Goal: Information Seeking & Learning: Learn about a topic

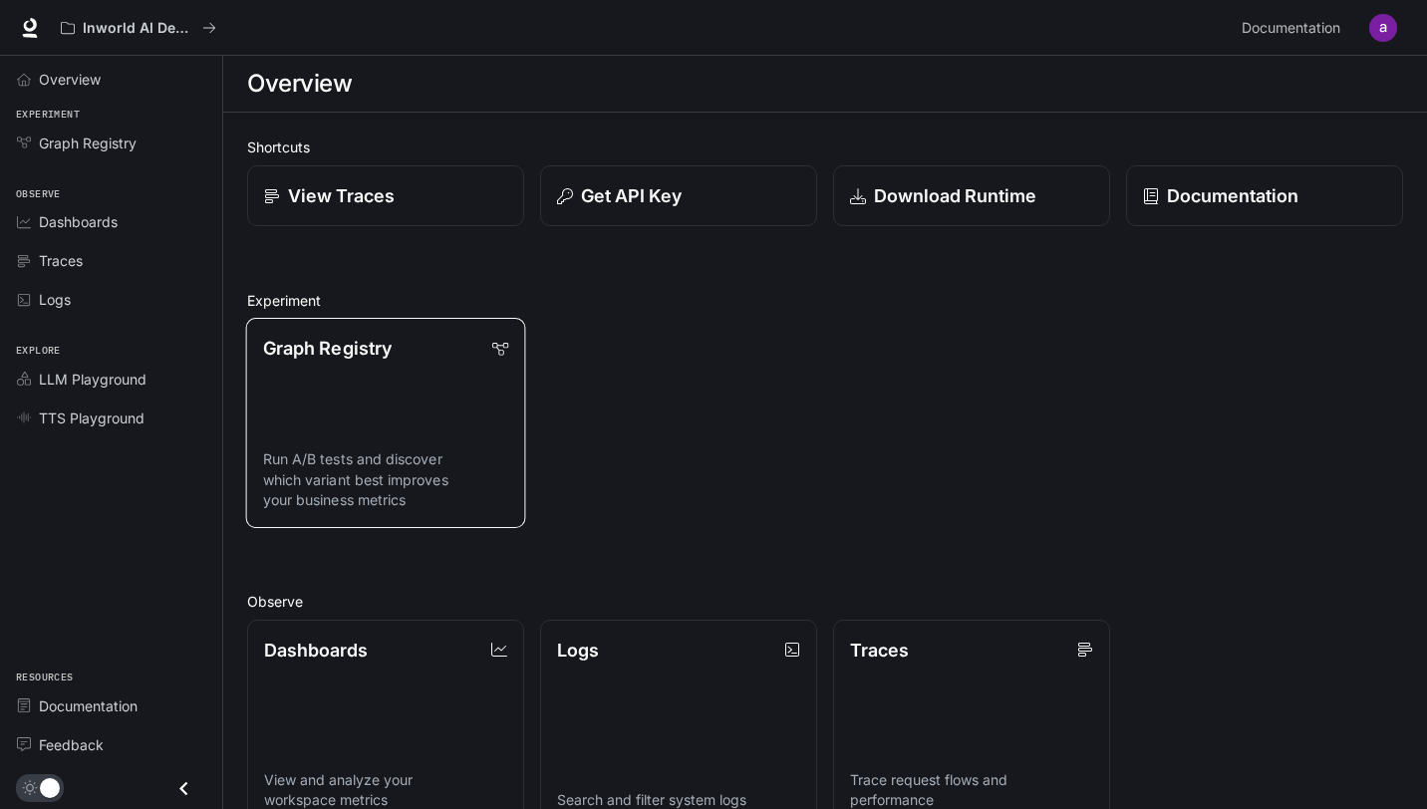
click at [361, 422] on link "Graph Registry Run A/B tests and discover which variant best improves your busi…" at bounding box center [386, 423] width 280 height 210
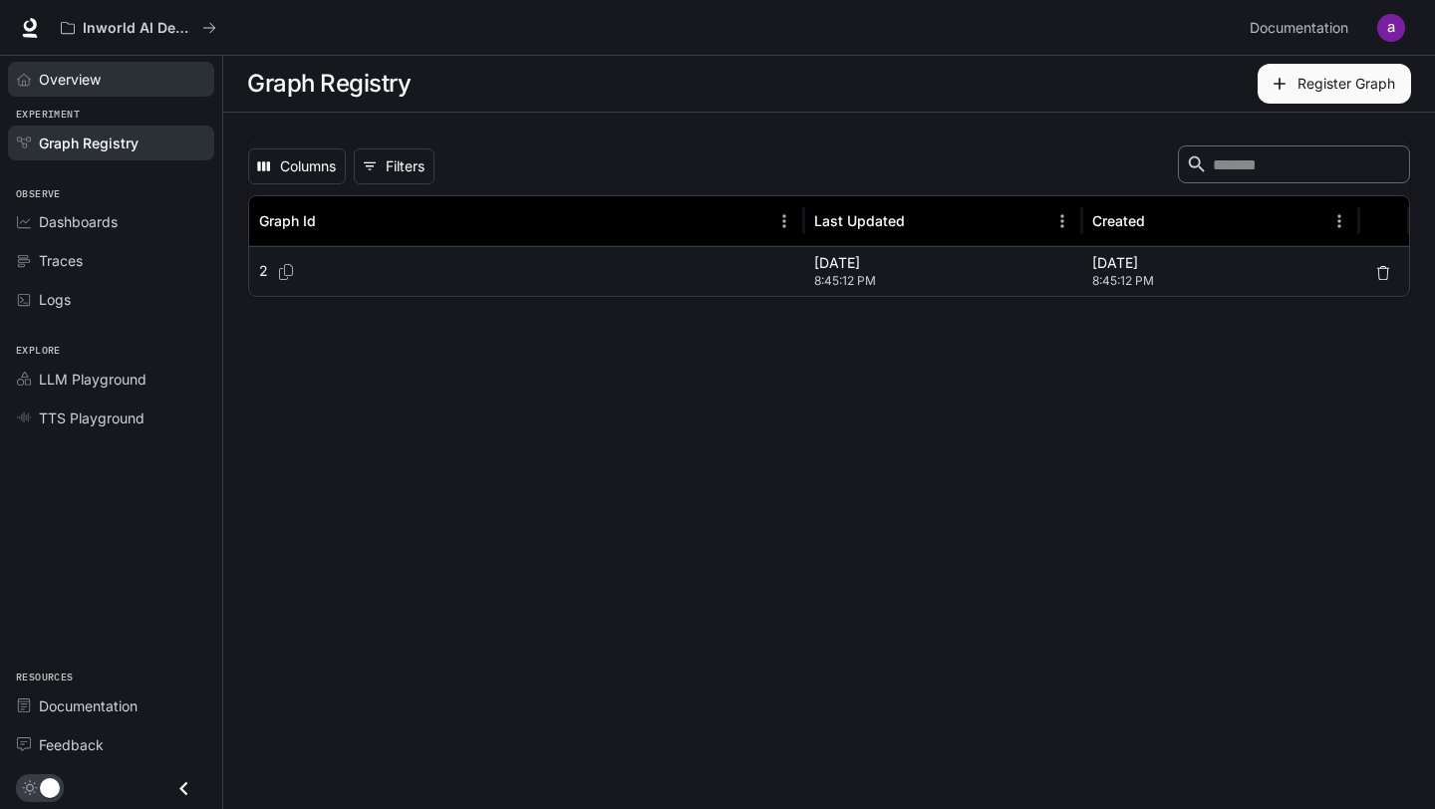
click at [41, 74] on span "Overview" at bounding box center [70, 79] width 62 height 21
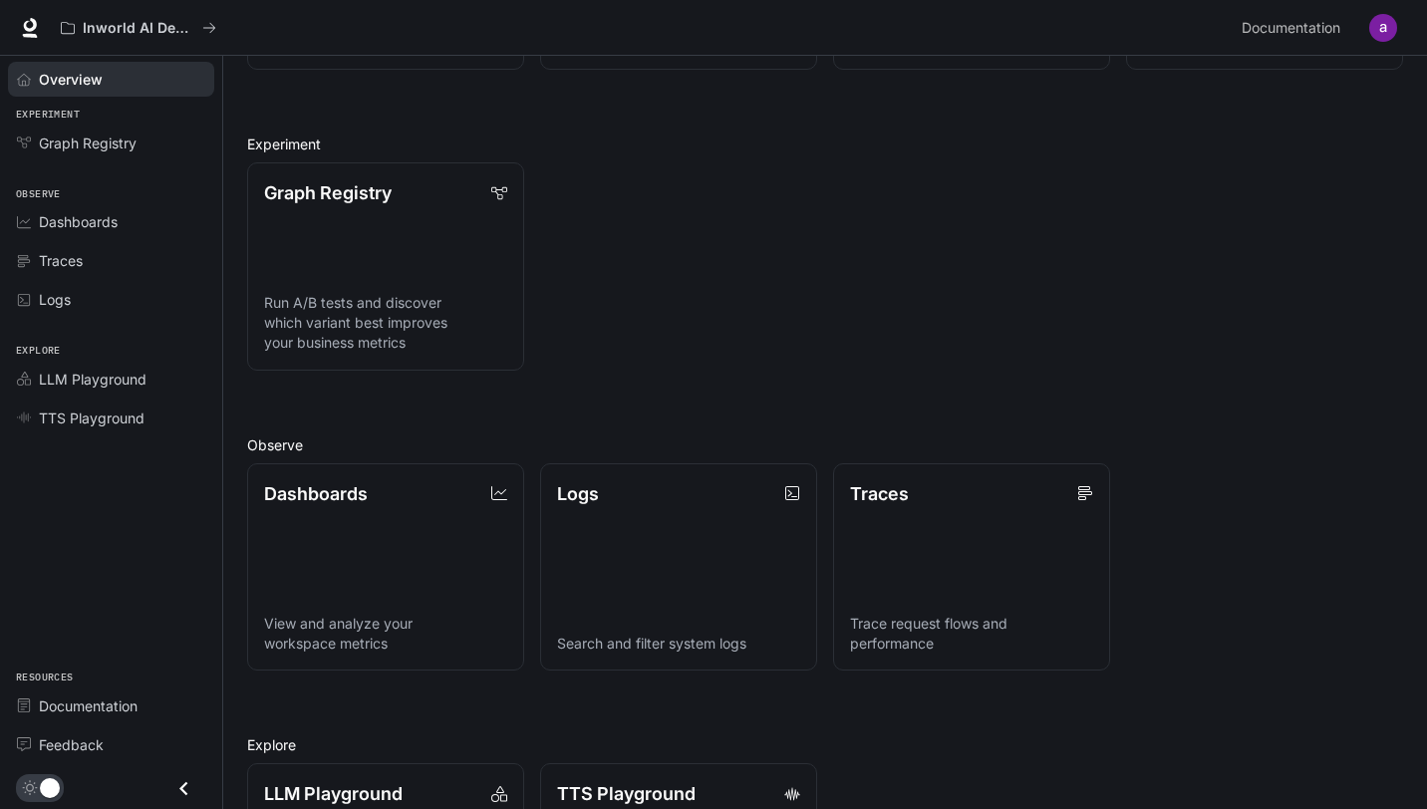
scroll to position [342, 0]
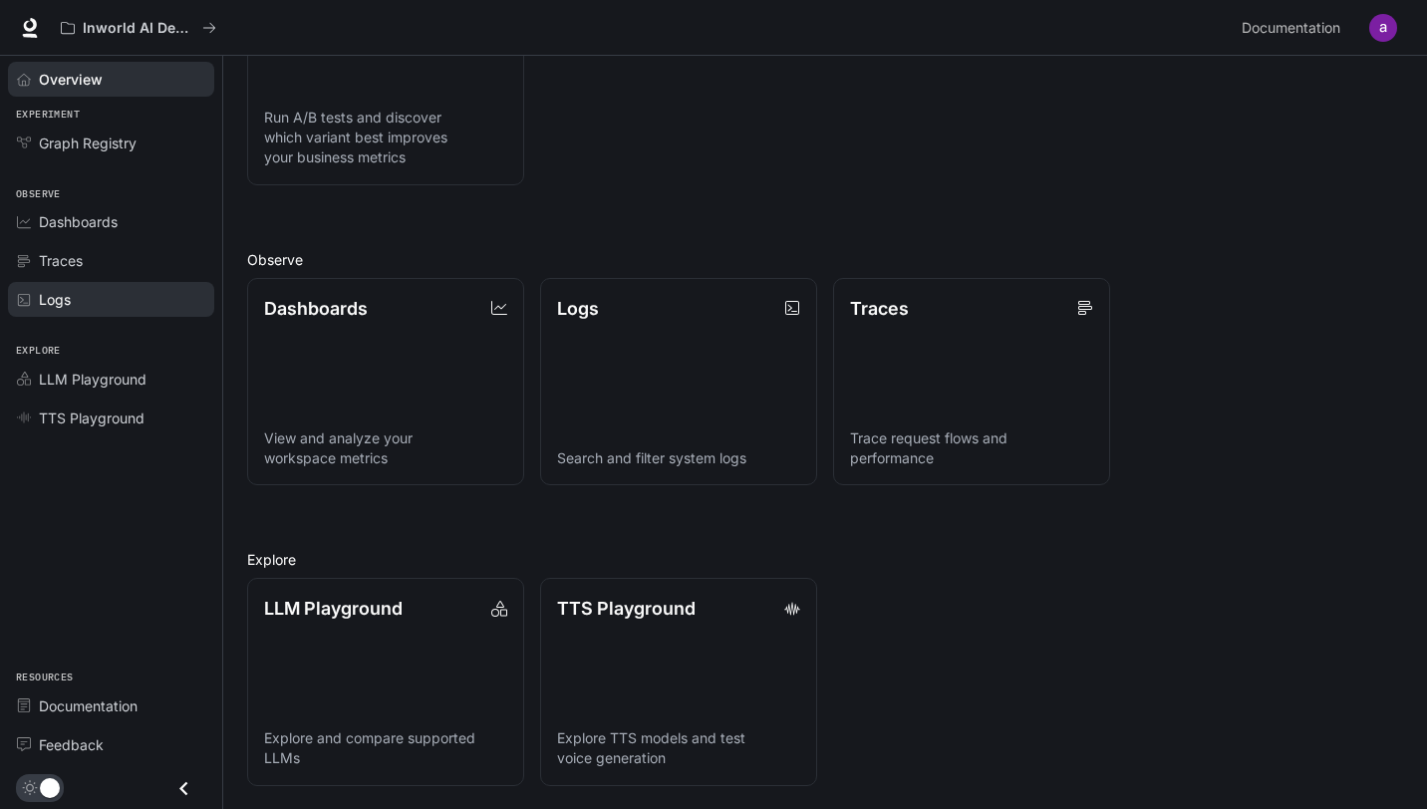
click at [97, 305] on div "Logs" at bounding box center [122, 299] width 166 height 21
